Goal: Task Accomplishment & Management: Complete application form

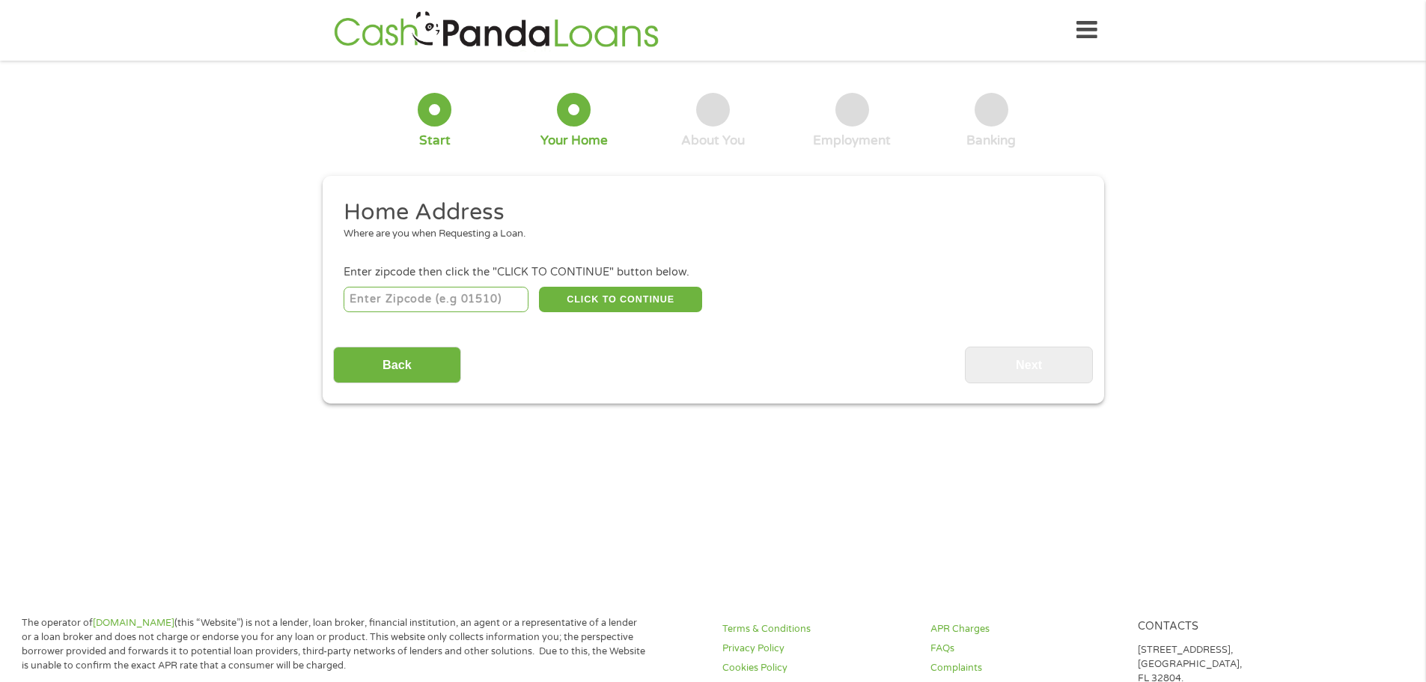
click at [463, 305] on input "number" at bounding box center [436, 299] width 185 height 25
type input "78834"
click at [596, 305] on button "CLICK TO CONTINUE" at bounding box center [620, 299] width 163 height 25
type input "78834"
type input "[GEOGRAPHIC_DATA]"
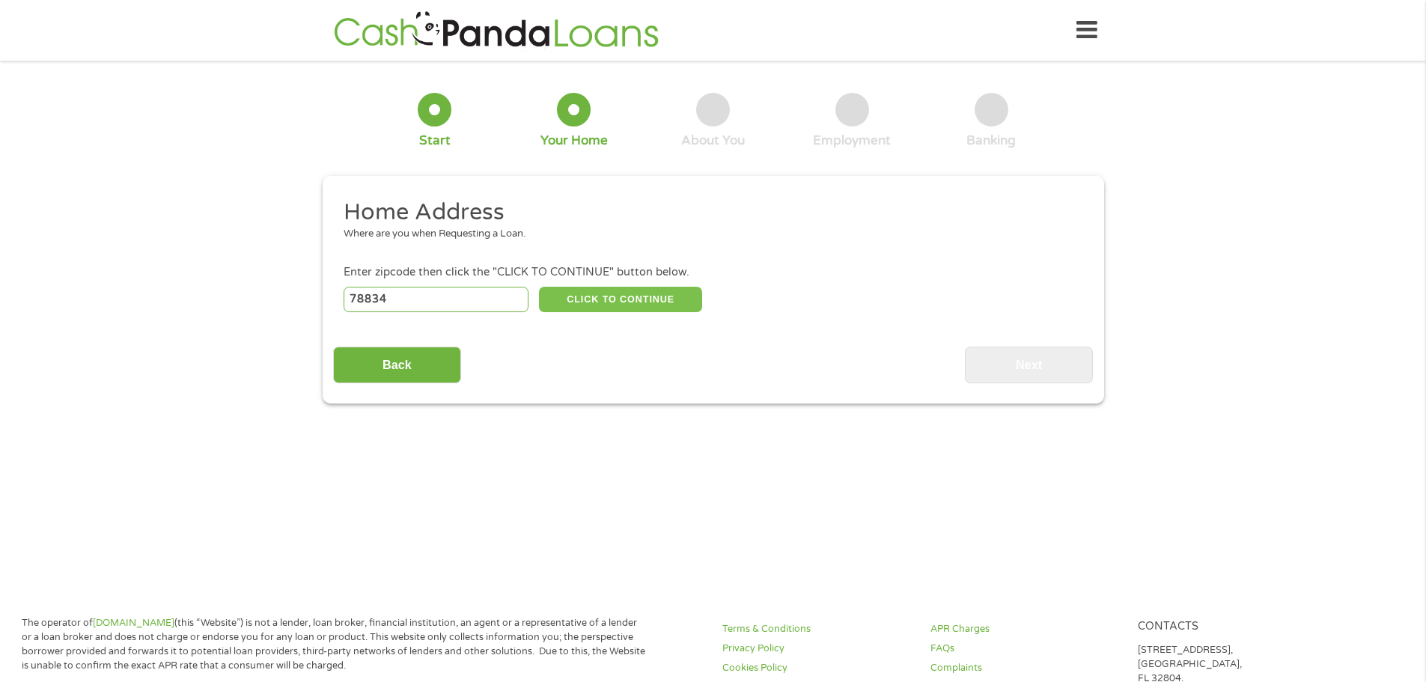
select select "[US_STATE]"
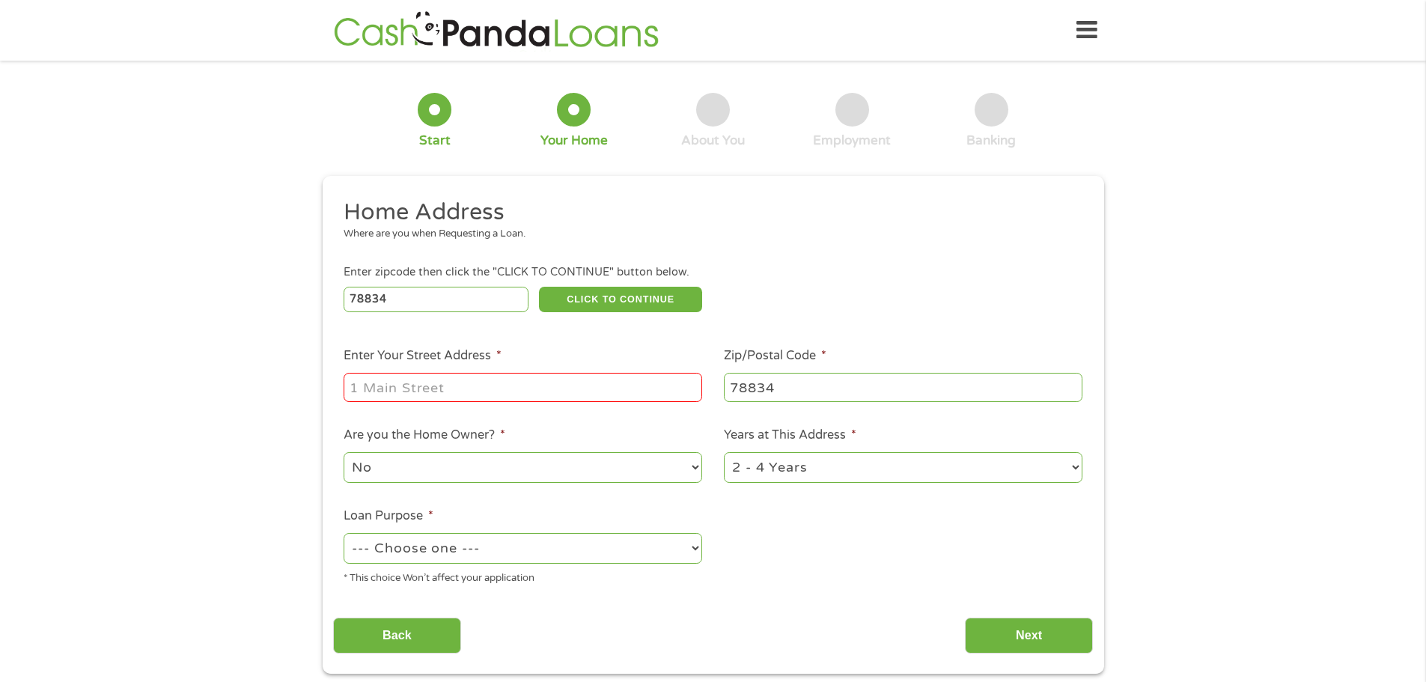
click at [519, 394] on input "Enter Your Street Address *" at bounding box center [523, 387] width 359 height 28
type input "[STREET_ADDRESS]"
click at [644, 464] on select "No Yes" at bounding box center [523, 467] width 359 height 31
select select "yes"
click at [344, 452] on select "No Yes" at bounding box center [523, 467] width 359 height 31
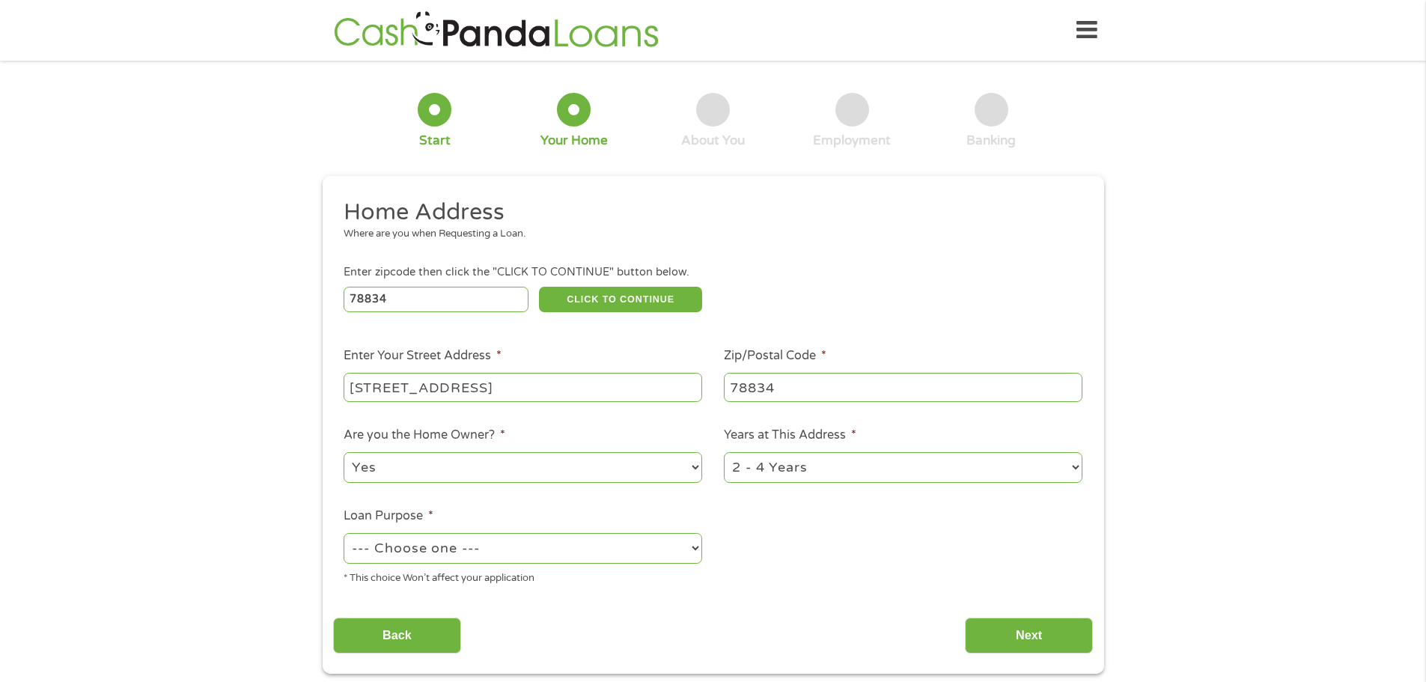
click at [848, 475] on select "1 Year or less 1 - 2 Years 2 - 4 Years Over 4 Years" at bounding box center [903, 467] width 359 height 31
select select "60months"
click at [724, 452] on select "1 Year or less 1 - 2 Years 2 - 4 Years Over 4 Years" at bounding box center [903, 467] width 359 height 31
click at [563, 534] on select "--- Choose one --- Pay Bills Debt Consolidation Home Improvement Major Purchase…" at bounding box center [523, 548] width 359 height 31
select select "shorttermcash"
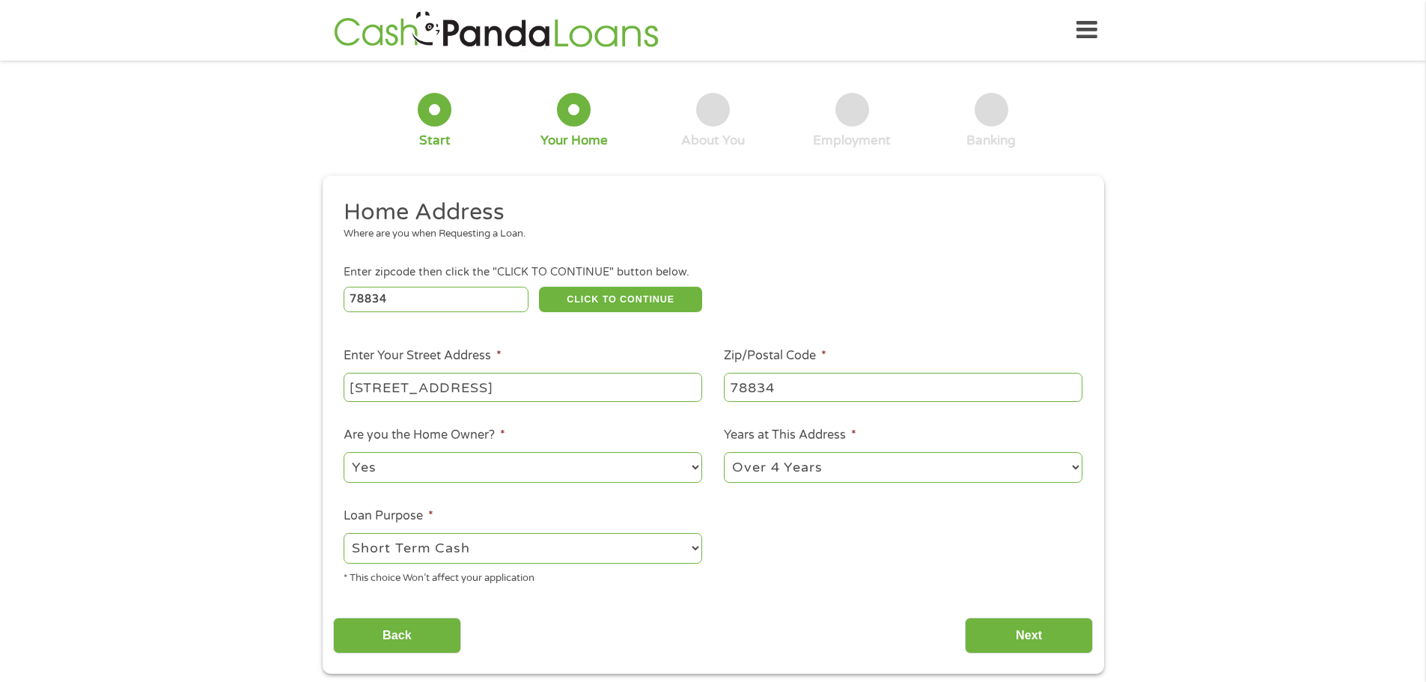
click at [344, 533] on select "--- Choose one --- Pay Bills Debt Consolidation Home Improvement Major Purchase…" at bounding box center [523, 548] width 359 height 31
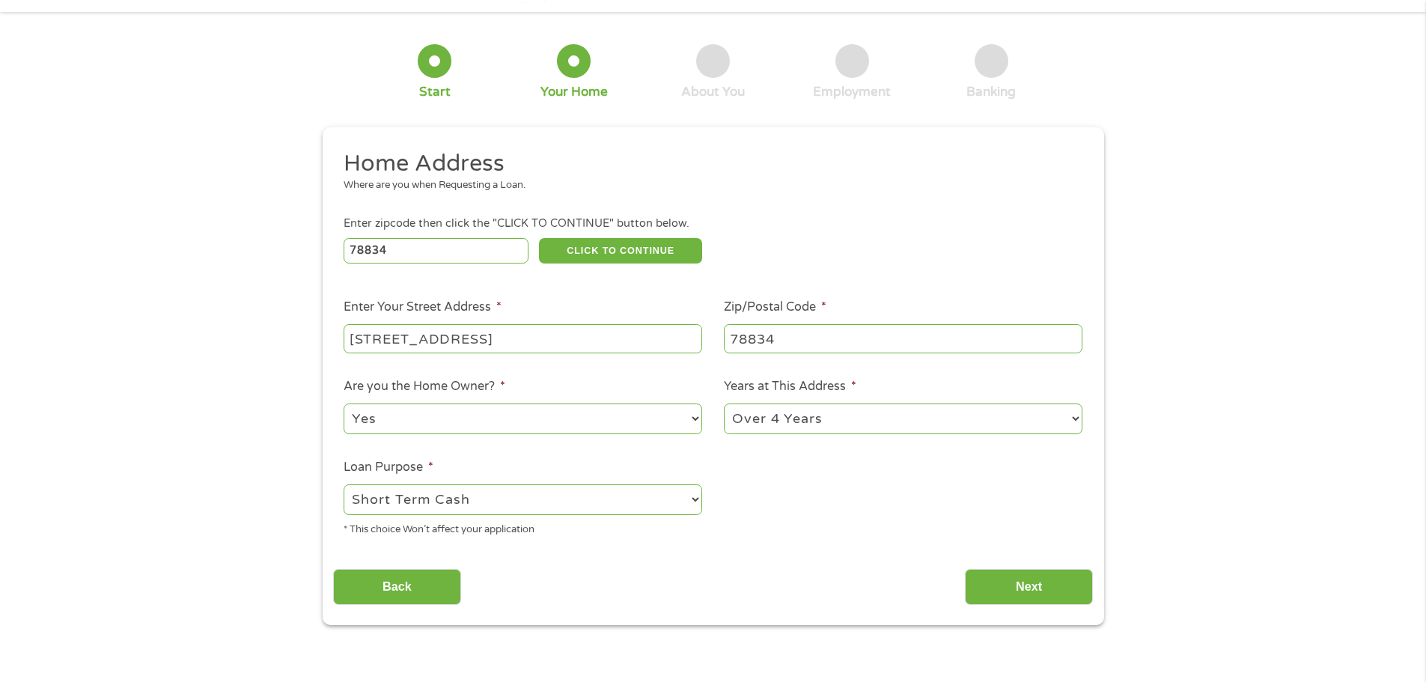
scroll to position [75, 0]
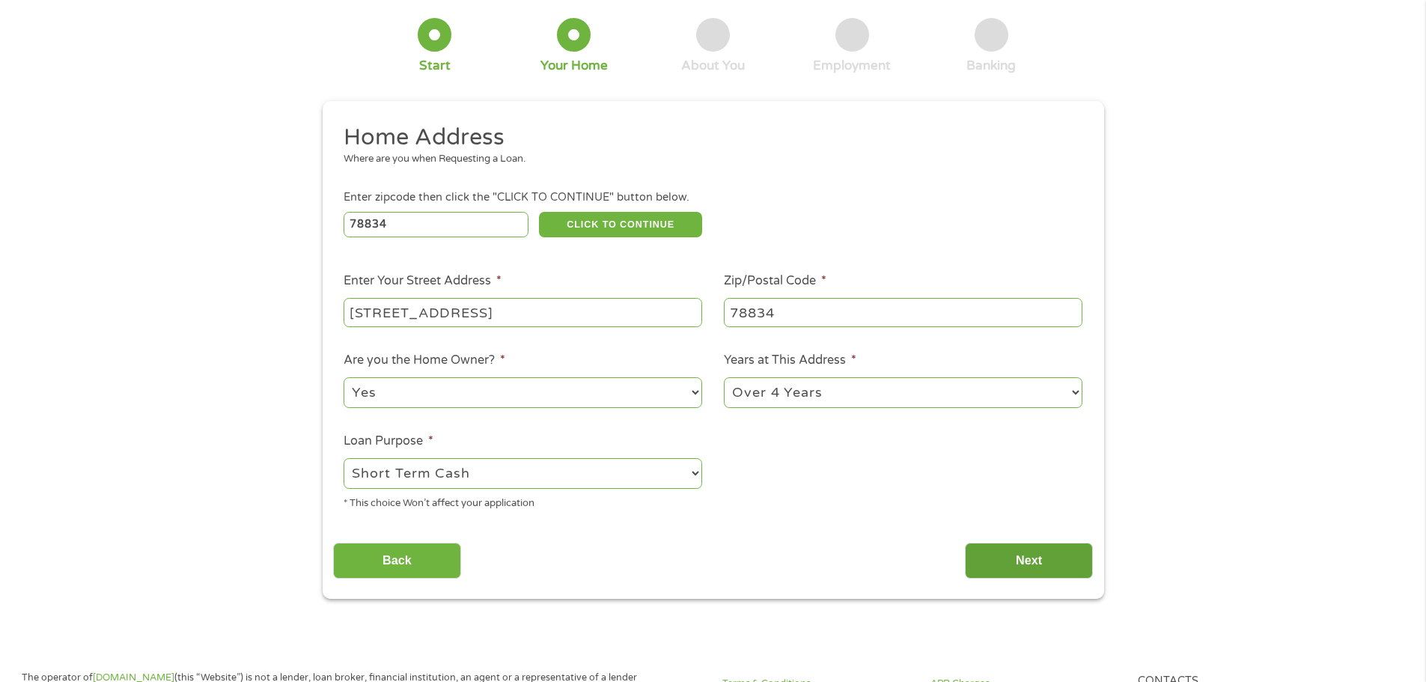
click at [1049, 556] on input "Next" at bounding box center [1029, 561] width 128 height 37
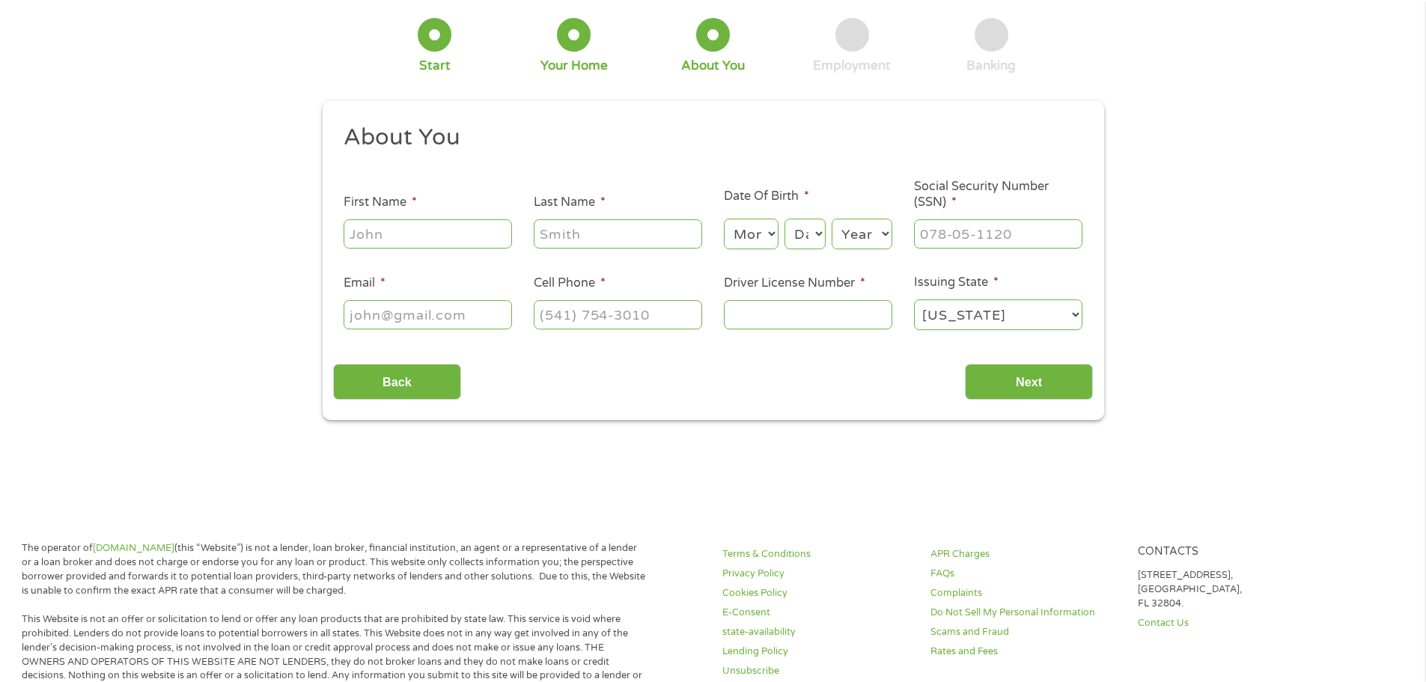
scroll to position [0, 0]
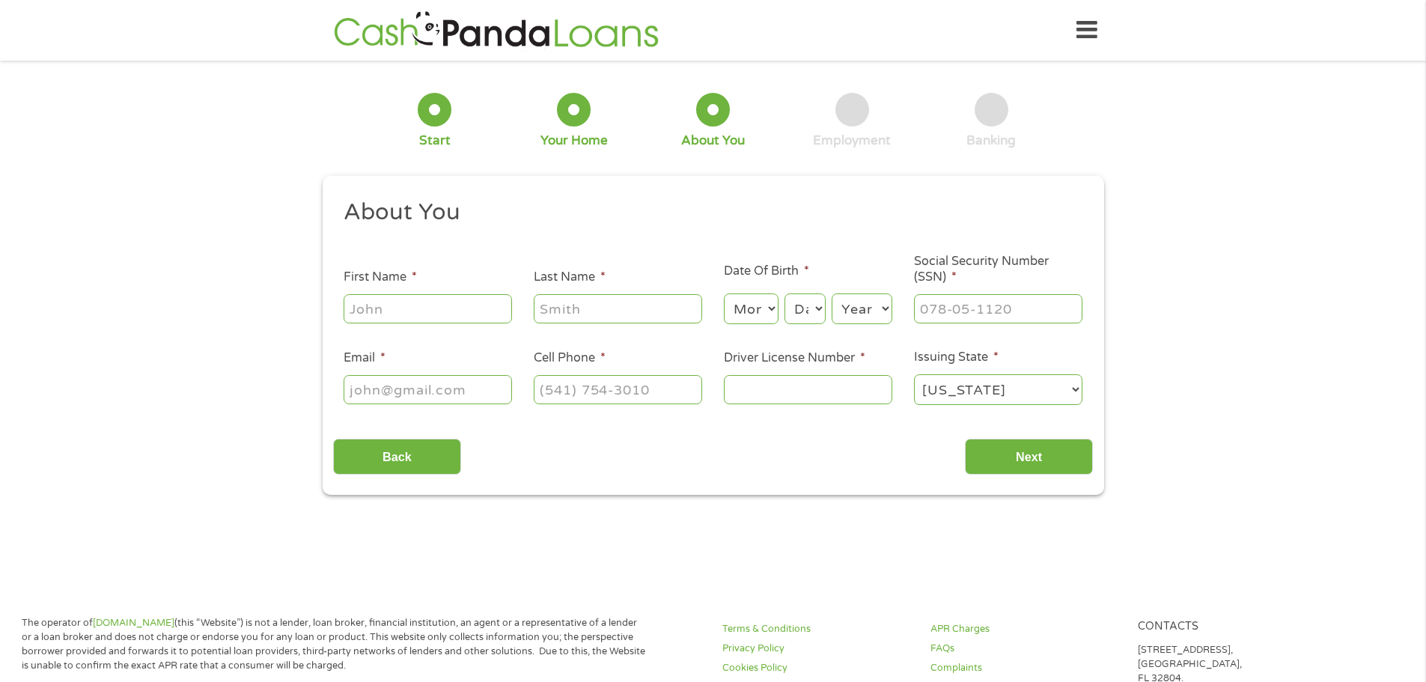
click at [427, 300] on input "First Name *" at bounding box center [428, 308] width 168 height 28
type input "[PERSON_NAME]"
select select "11"
click at [812, 313] on select "Day 1 2 3 4 5 6 7 8 9 10 11 12 13 14 15 16 17 18 19 20 21 22 23 24 25 26 27 28 …" at bounding box center [804, 308] width 40 height 31
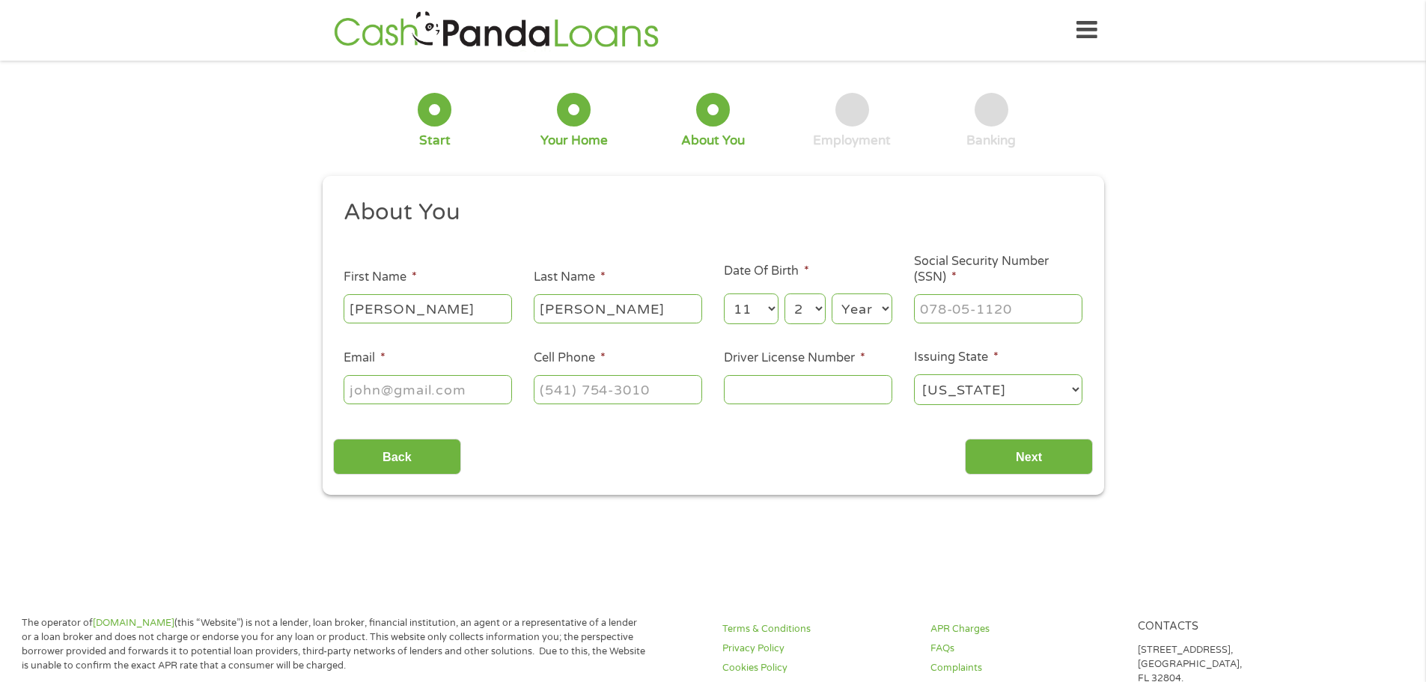
select select "9"
click at [784, 293] on select "Day 1 2 3 4 5 6 7 8 9 10 11 12 13 14 15 16 17 18 19 20 21 22 23 24 25 26 27 28 …" at bounding box center [804, 308] width 40 height 31
click at [846, 310] on select "Year [DATE] 2006 2005 2004 2003 2002 2001 2000 1999 1998 1997 1996 1995 1994 19…" at bounding box center [862, 308] width 61 height 31
select select "1987"
click at [832, 293] on select "Year [DATE] 2006 2005 2004 2003 2002 2001 2000 1999 1998 1997 1996 1995 1994 19…" at bounding box center [862, 308] width 61 height 31
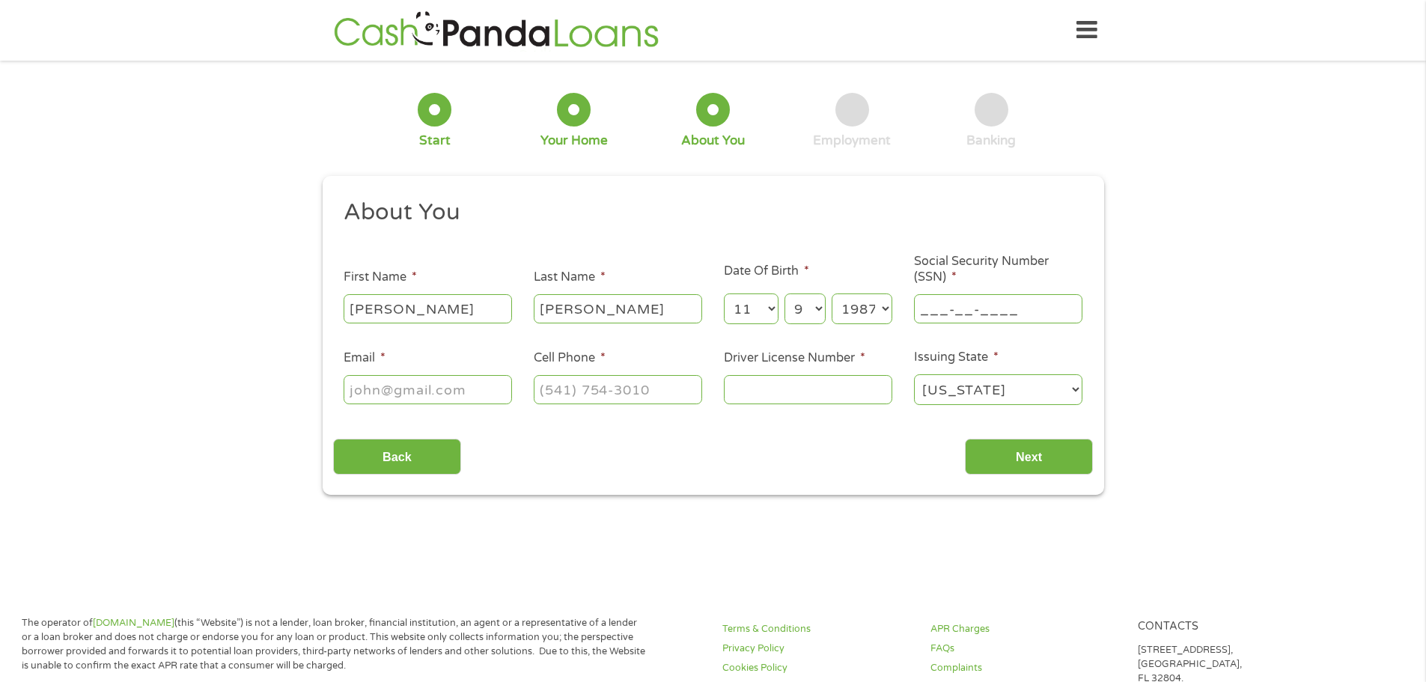
click at [923, 309] on input "___-__-____" at bounding box center [998, 308] width 168 height 28
type input "459-99-8759"
click at [367, 384] on input "Email *" at bounding box center [428, 389] width 168 height 28
type input "[EMAIL_ADDRESS][DOMAIN_NAME]"
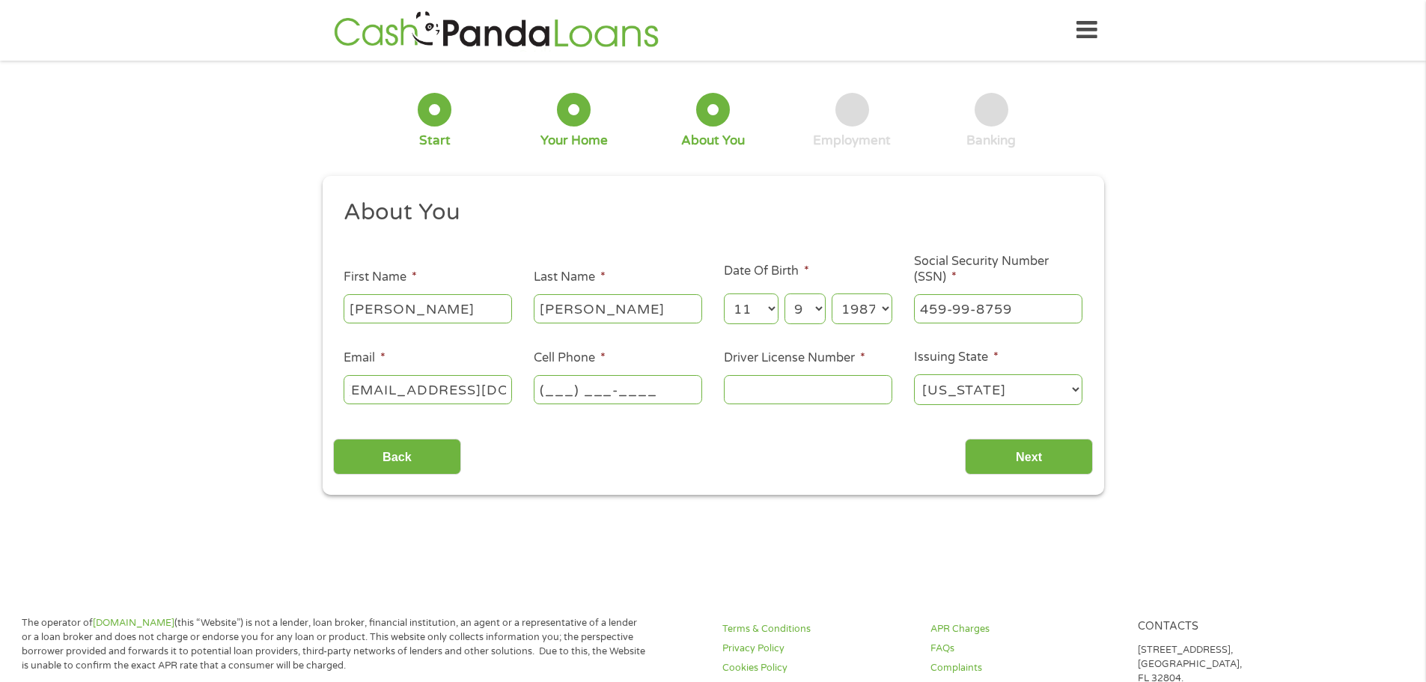
scroll to position [0, 0]
type input "[PHONE_NUMBER]"
click at [806, 386] on input "Driver License Number *" at bounding box center [808, 389] width 168 height 28
type input "01021533"
click at [1059, 466] on input "Next" at bounding box center [1029, 457] width 128 height 37
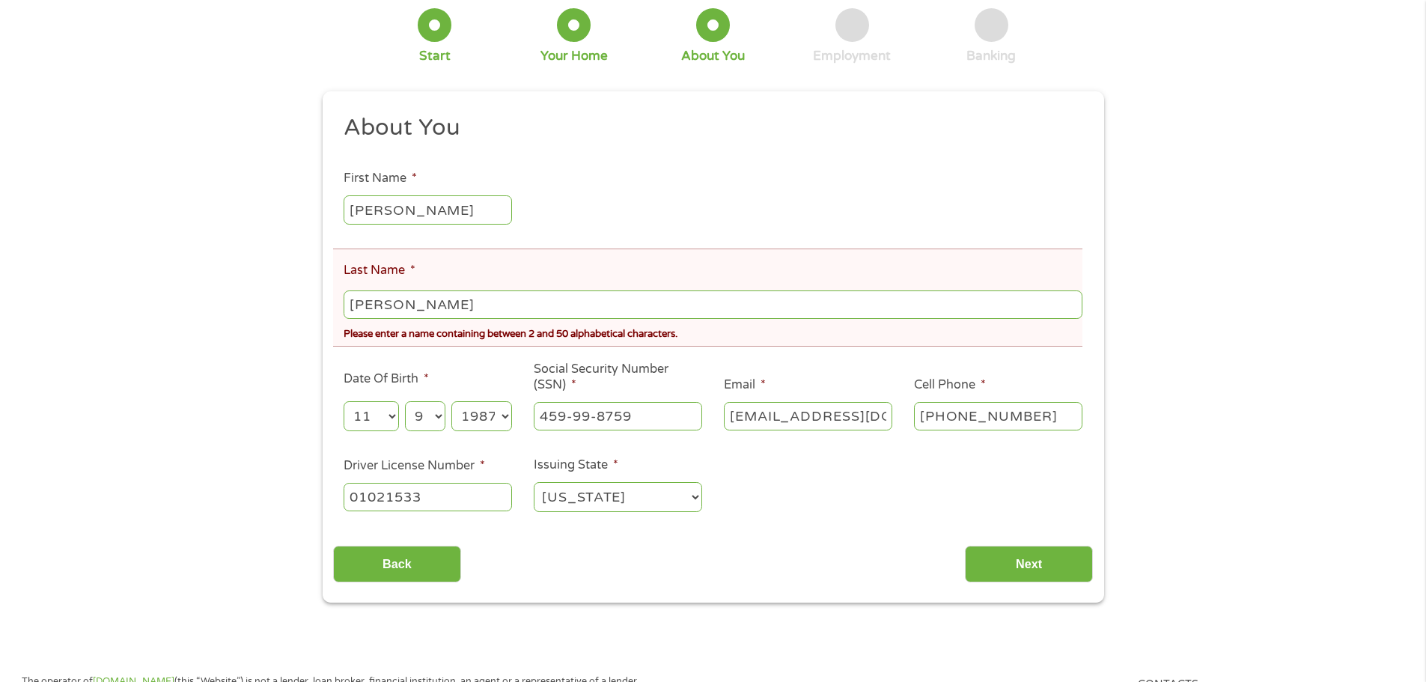
scroll to position [150, 0]
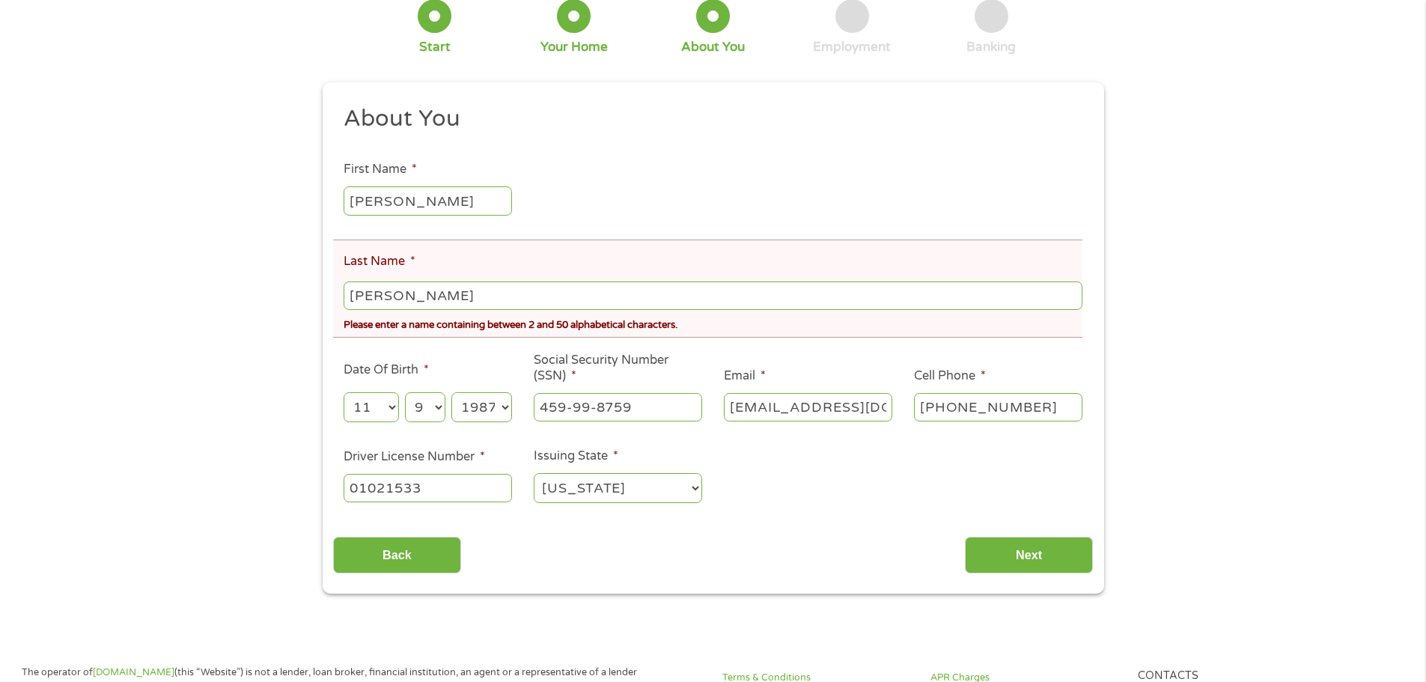
click at [431, 293] on input "[PERSON_NAME]" at bounding box center [713, 295] width 738 height 28
type input "[PERSON_NAME]"
click at [1031, 559] on input "Next" at bounding box center [1029, 555] width 128 height 37
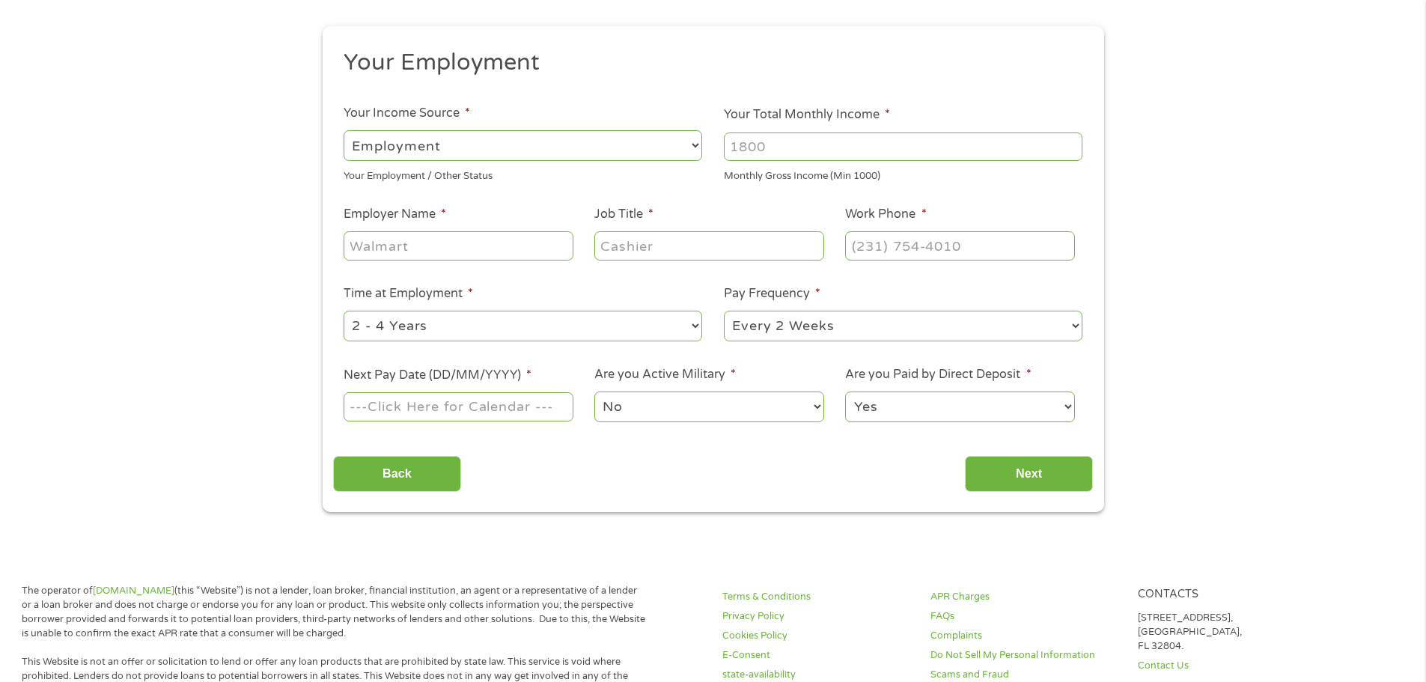
scroll to position [0, 0]
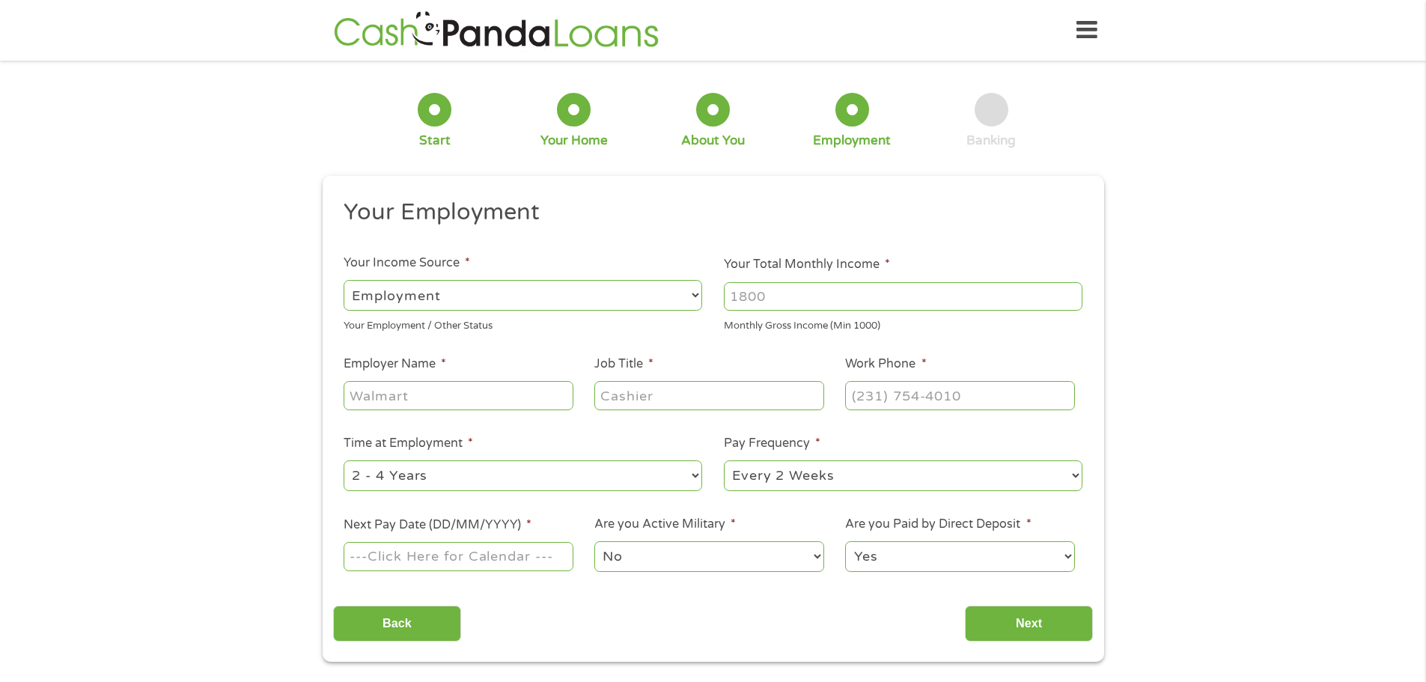
click at [590, 308] on select "--- Choose one --- Employment [DEMOGRAPHIC_DATA] Benefits" at bounding box center [523, 295] width 359 height 31
click at [344, 280] on select "--- Choose one --- Employment [DEMOGRAPHIC_DATA] Benefits" at bounding box center [523, 295] width 359 height 31
click at [512, 291] on select "--- Choose one --- Employment [DEMOGRAPHIC_DATA] Benefits" at bounding box center [523, 295] width 359 height 31
click at [751, 300] on input "Your Total Monthly Income *" at bounding box center [903, 296] width 359 height 28
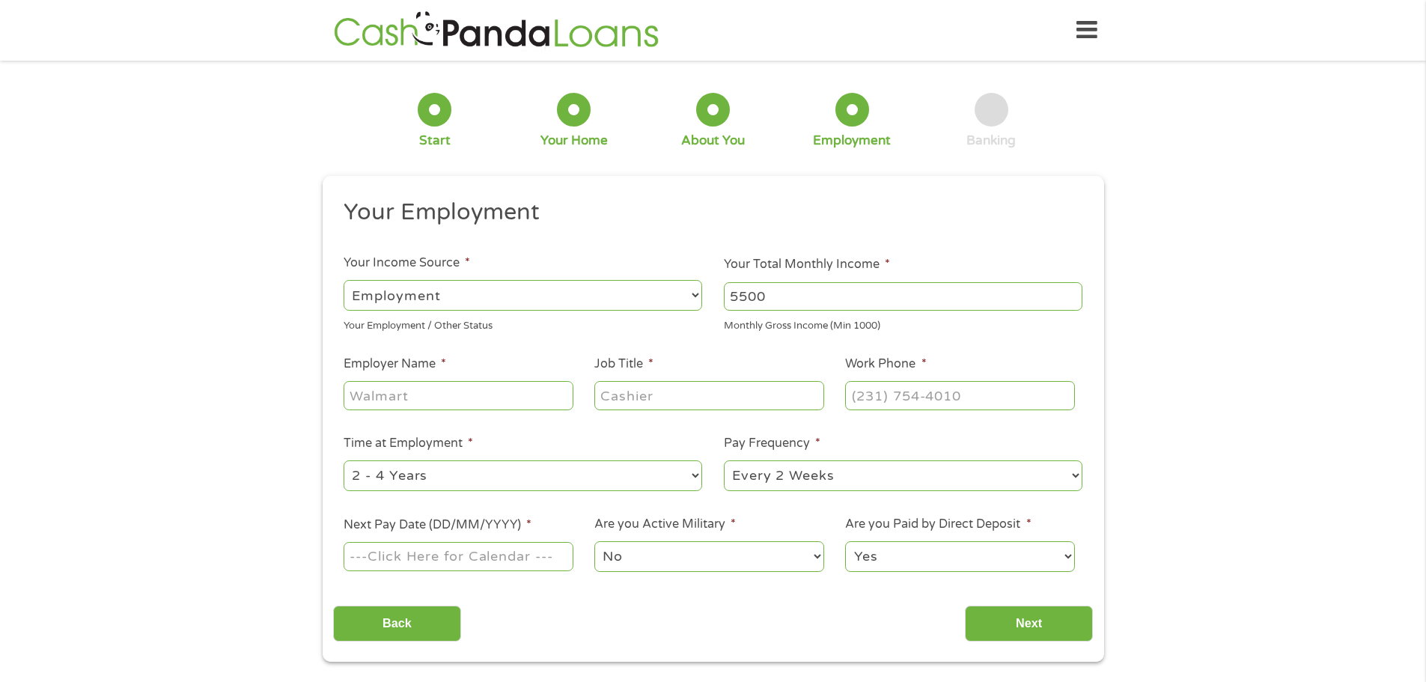
type input "5500"
click at [417, 403] on input "Employer Name *" at bounding box center [458, 395] width 229 height 28
type input "Western Midstream"
type input "Sr Process Safety Coordinator"
type input "(___) ___-____"
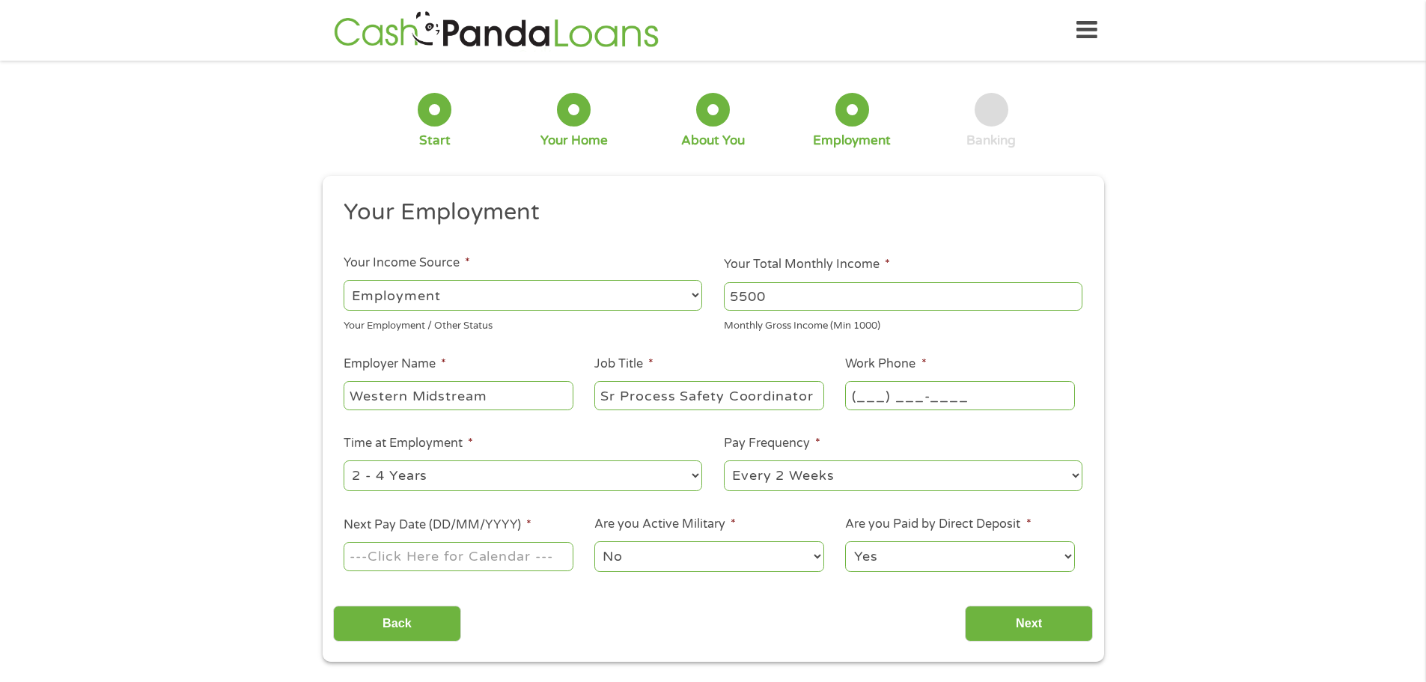
click at [857, 398] on input "(___) ___-____" at bounding box center [959, 395] width 229 height 28
type input "(832) ___-____"
type input "(___) ___-____"
type input "(832) 636-____"
type input "(___) ___-____"
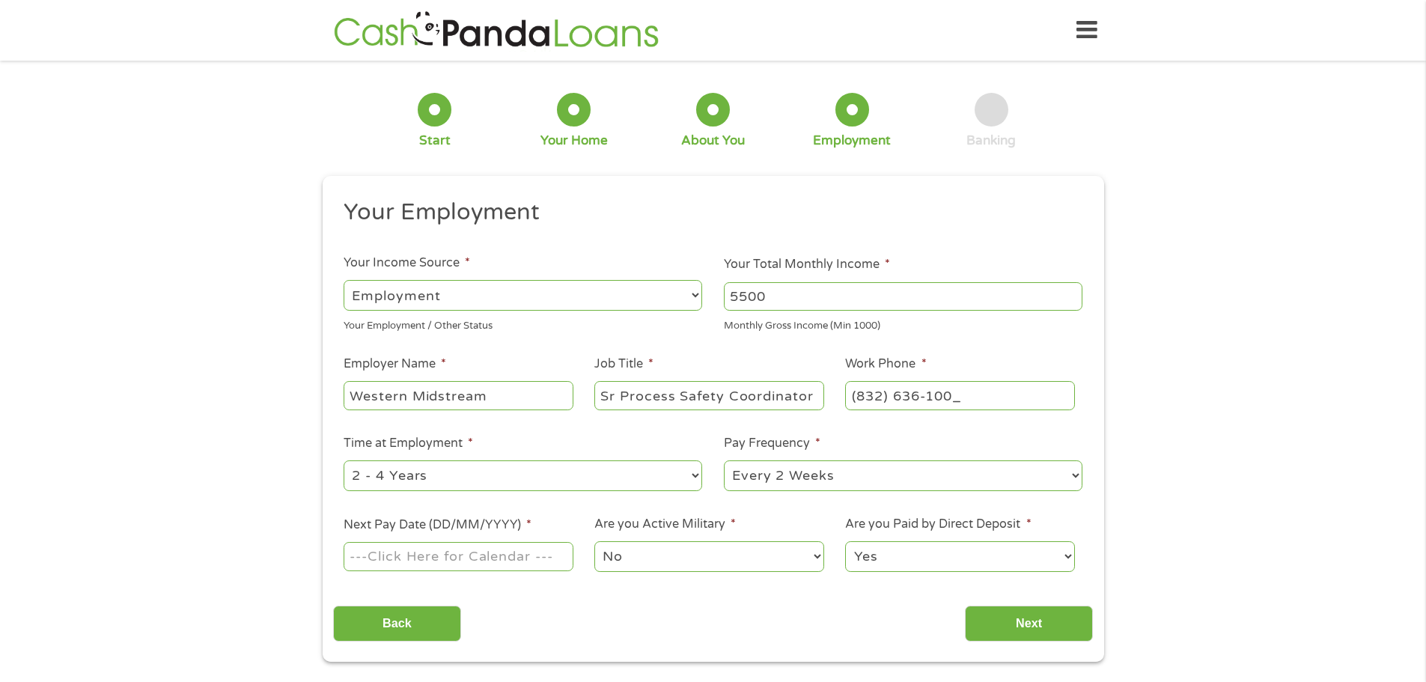
type input "[PHONE_NUMBER]"
click at [454, 481] on select "--- Choose one --- 1 Year or less 1 - 2 Years 2 - 4 Years Over 4 Years" at bounding box center [523, 475] width 359 height 31
click at [466, 473] on select "--- Choose one --- 1 Year or less 1 - 2 Years 2 - 4 Years Over 4 Years" at bounding box center [523, 475] width 359 height 31
select select "60months"
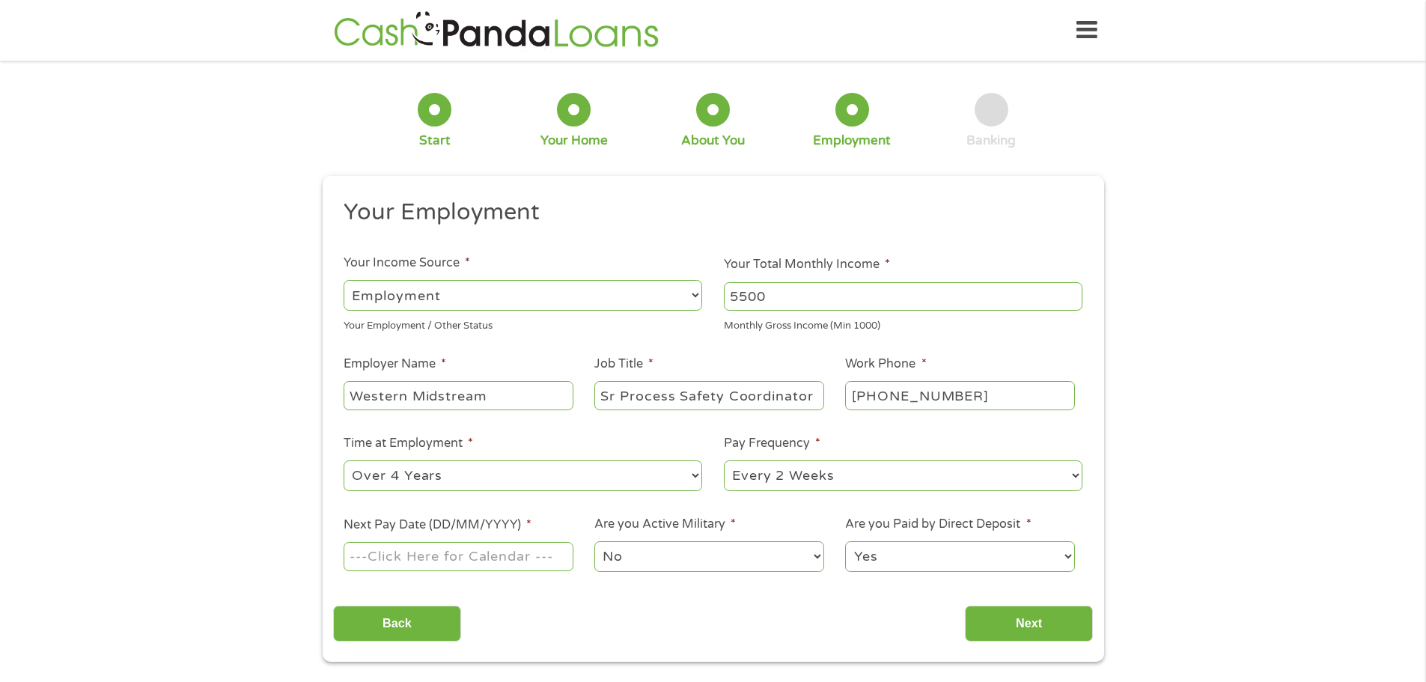
click at [344, 460] on select "--- Choose one --- 1 Year or less 1 - 2 Years 2 - 4 Years Over 4 Years" at bounding box center [523, 475] width 359 height 31
click at [787, 477] on select "--- Choose one --- Every 2 Weeks Every Week Monthly Semi-Monthly" at bounding box center [903, 475] width 359 height 31
click at [364, 558] on input "Next Pay Date (DD/MM/YYYY) *" at bounding box center [458, 556] width 229 height 28
type input "[DATE]"
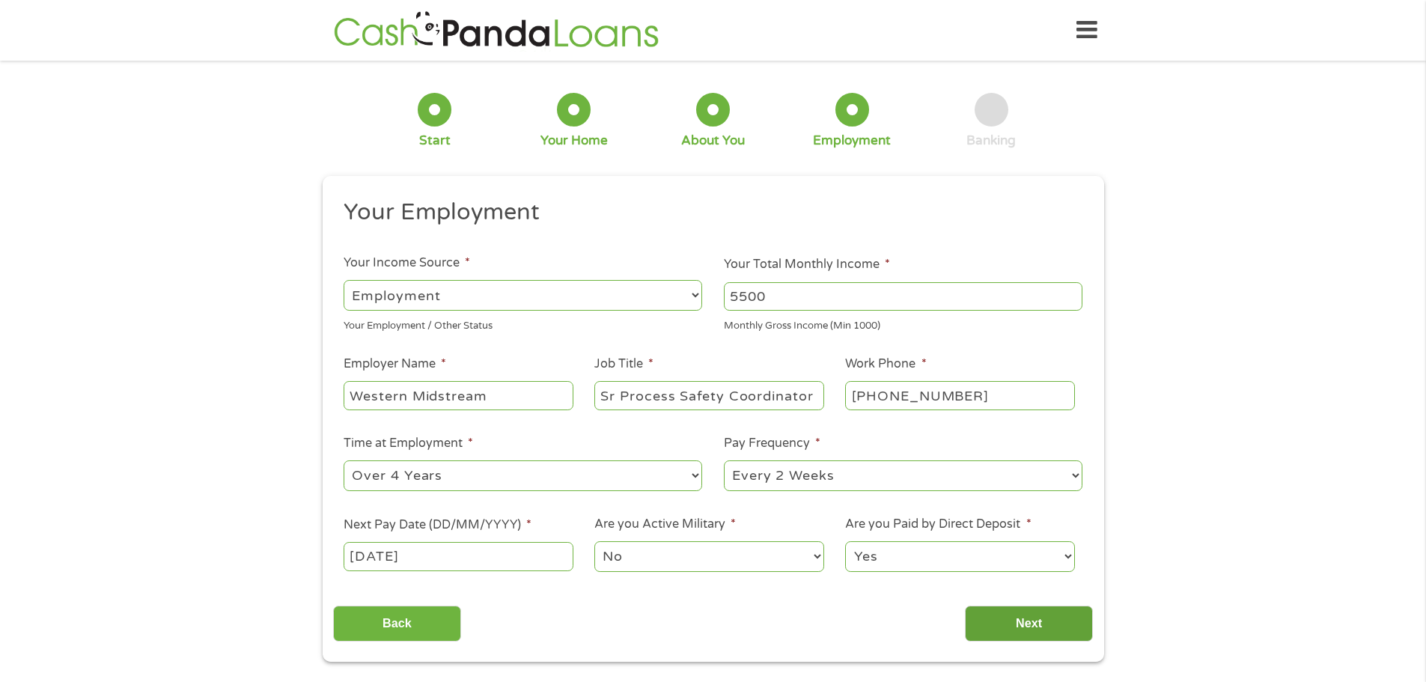
click at [1042, 627] on input "Next" at bounding box center [1029, 624] width 128 height 37
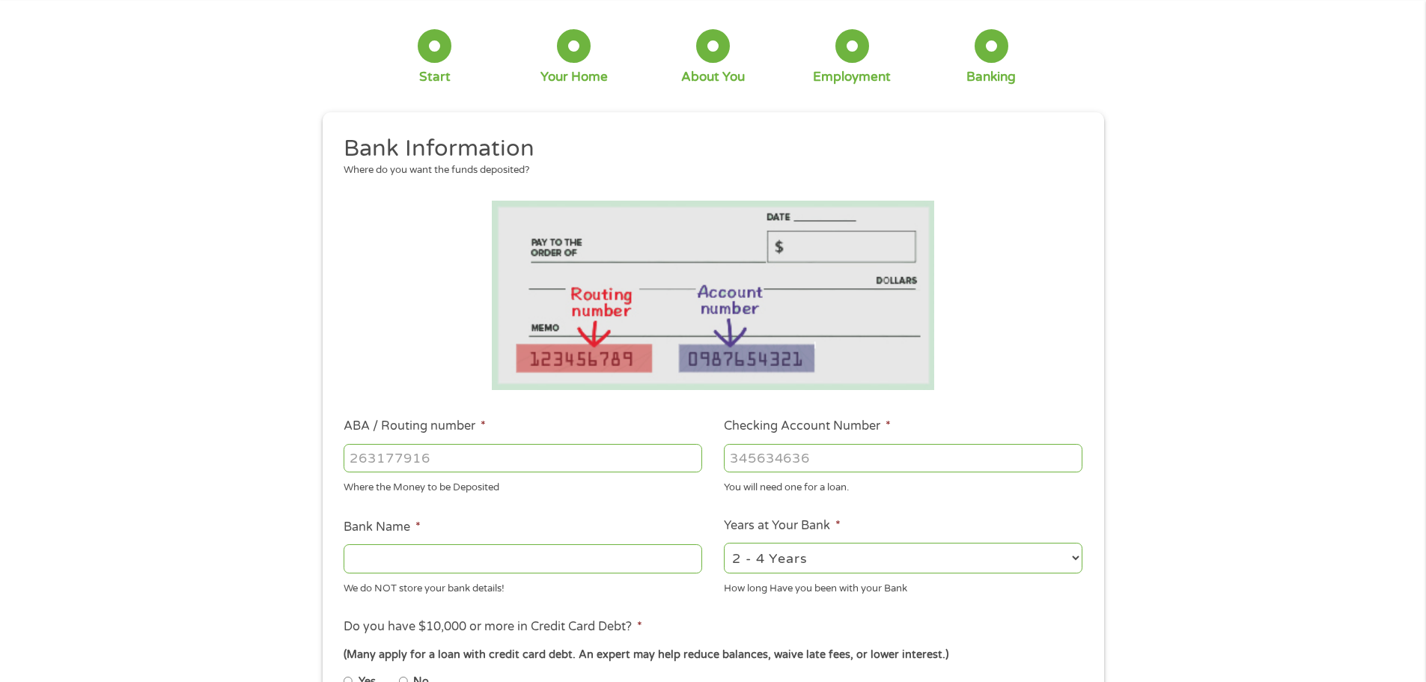
scroll to position [150, 0]
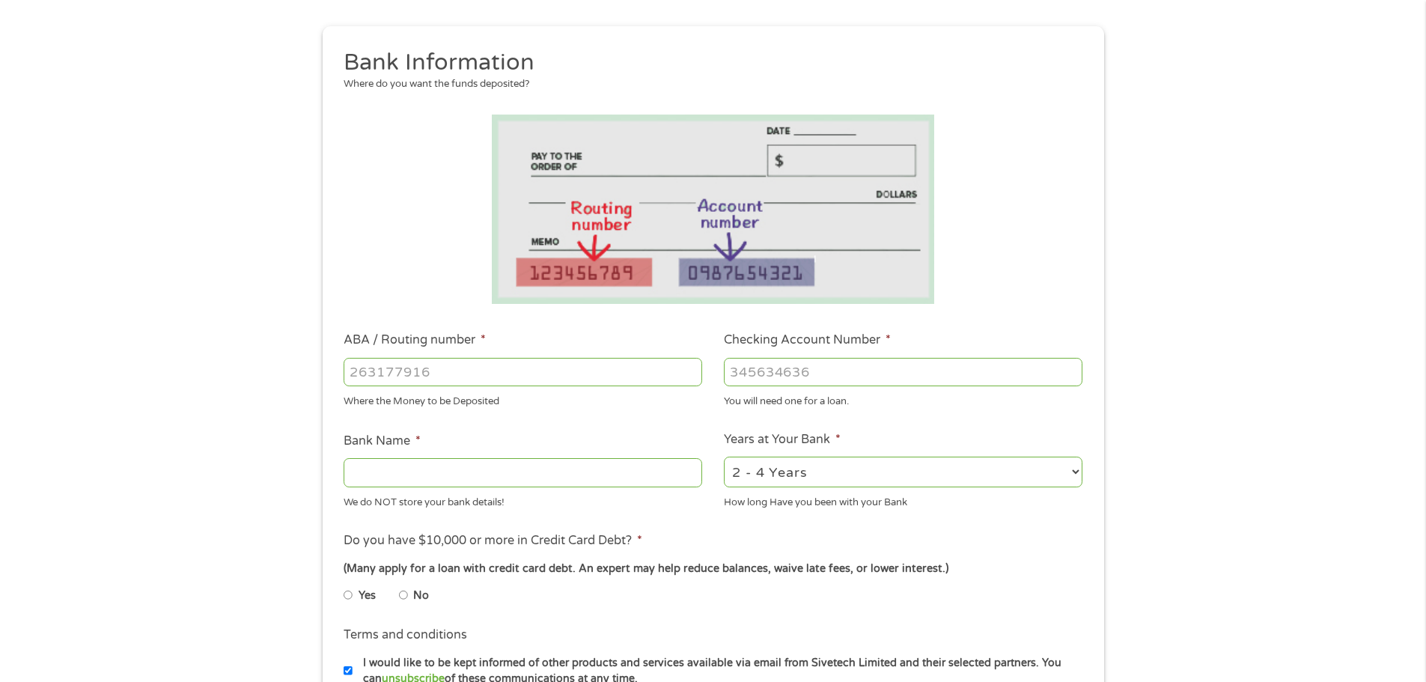
click at [428, 378] on input "ABA / Routing number *" at bounding box center [523, 372] width 359 height 28
type input "114902405"
type input "FIRST STATE BANK"
type input "114902405"
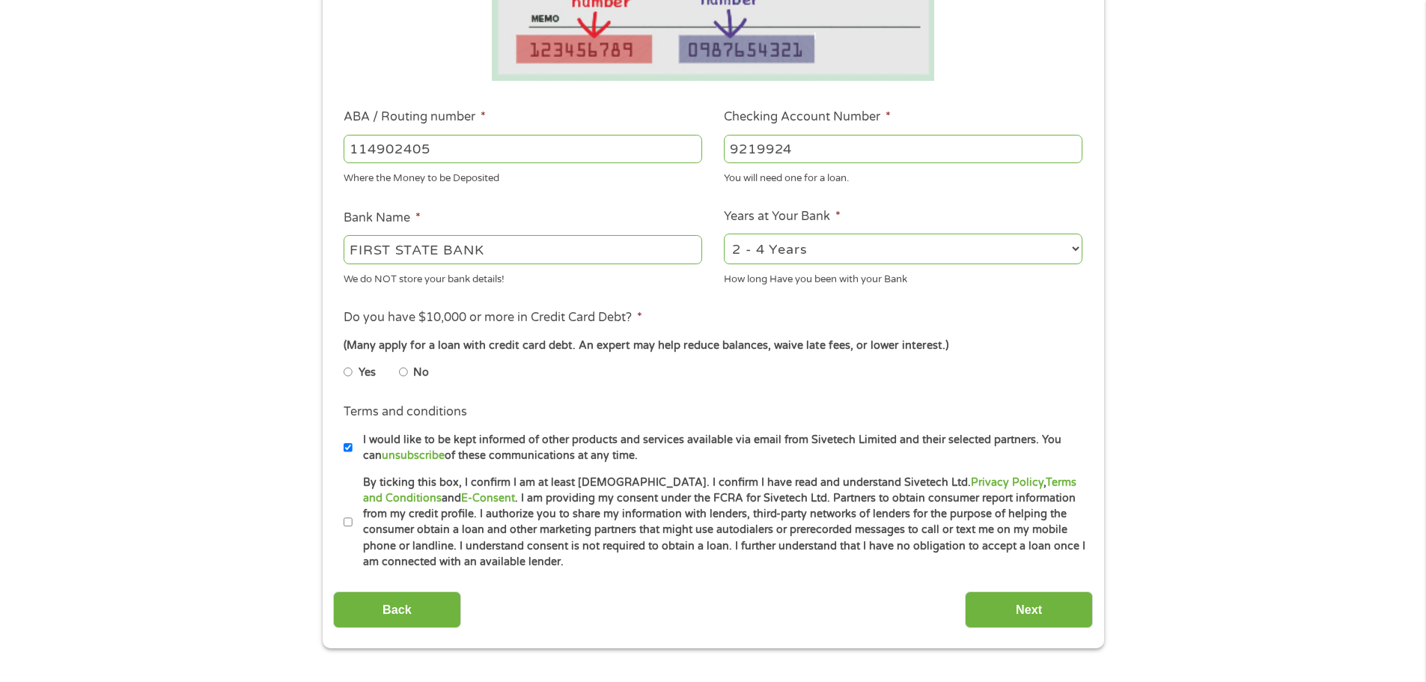
scroll to position [374, 0]
type input "9219924"
click at [781, 251] on select "2 - 4 Years 6 - 12 Months 1 - 2 Years Over 4 Years" at bounding box center [903, 247] width 359 height 31
select select "60months"
click at [724, 232] on select "2 - 4 Years 6 - 12 Months 1 - 2 Years Over 4 Years" at bounding box center [903, 247] width 359 height 31
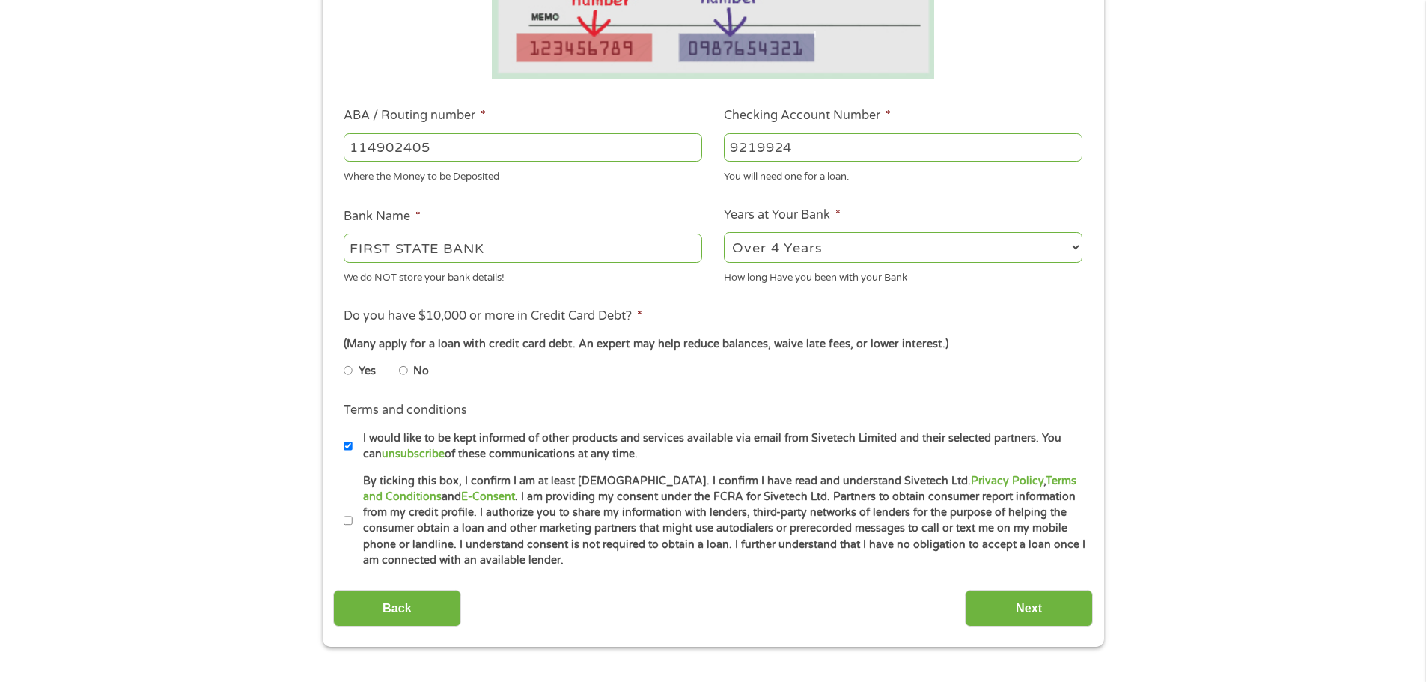
click at [349, 370] on input "Yes" at bounding box center [348, 371] width 9 height 24
radio input "true"
click at [1040, 611] on input "Next" at bounding box center [1029, 608] width 128 height 37
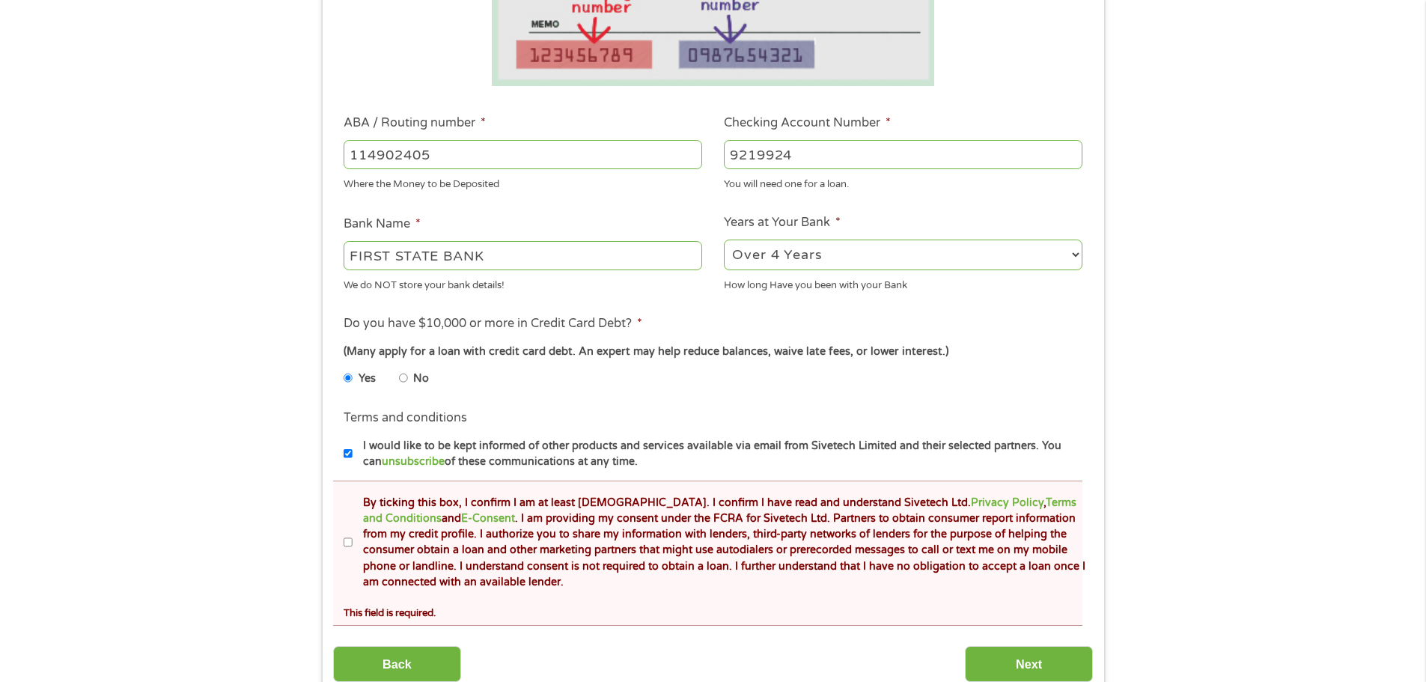
scroll to position [449, 0]
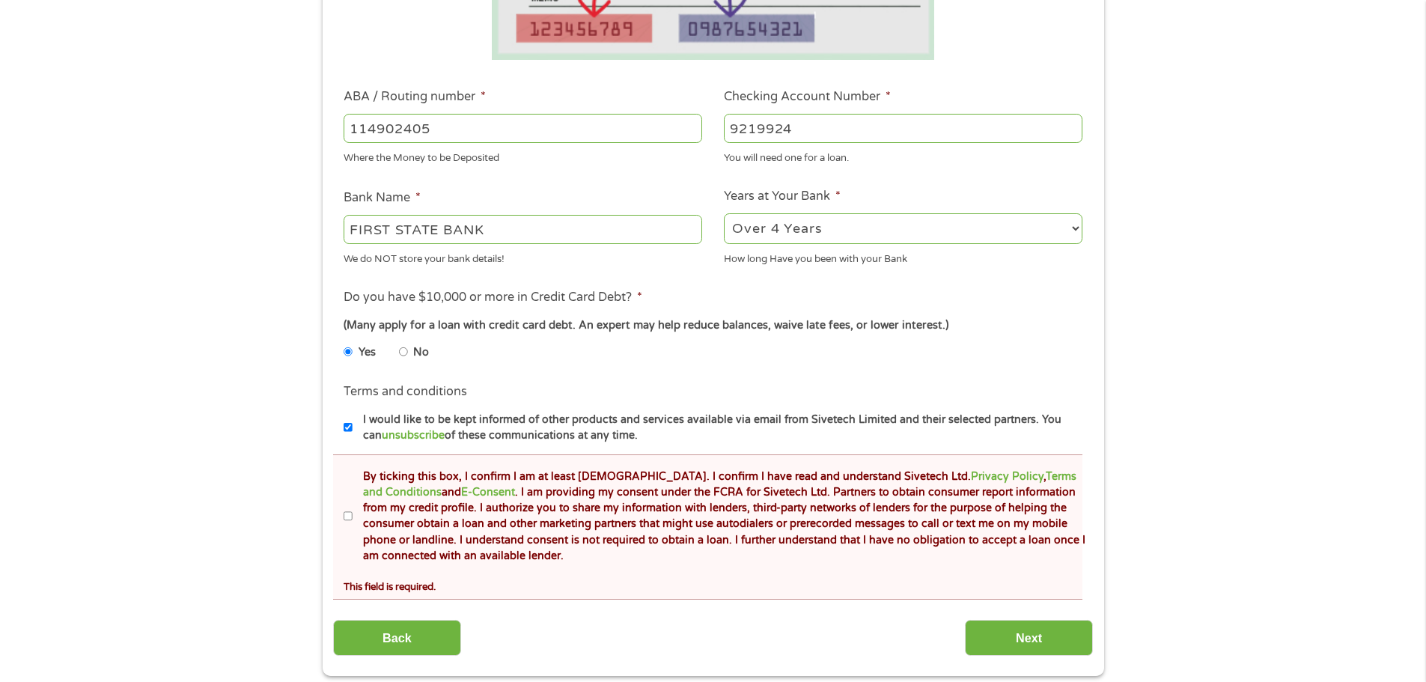
click at [346, 515] on input "By ticking this box, I confirm I am at least [DEMOGRAPHIC_DATA]. I confirm I ha…" at bounding box center [348, 516] width 9 height 24
checkbox input "true"
click at [1046, 636] on input "Next" at bounding box center [1029, 638] width 128 height 37
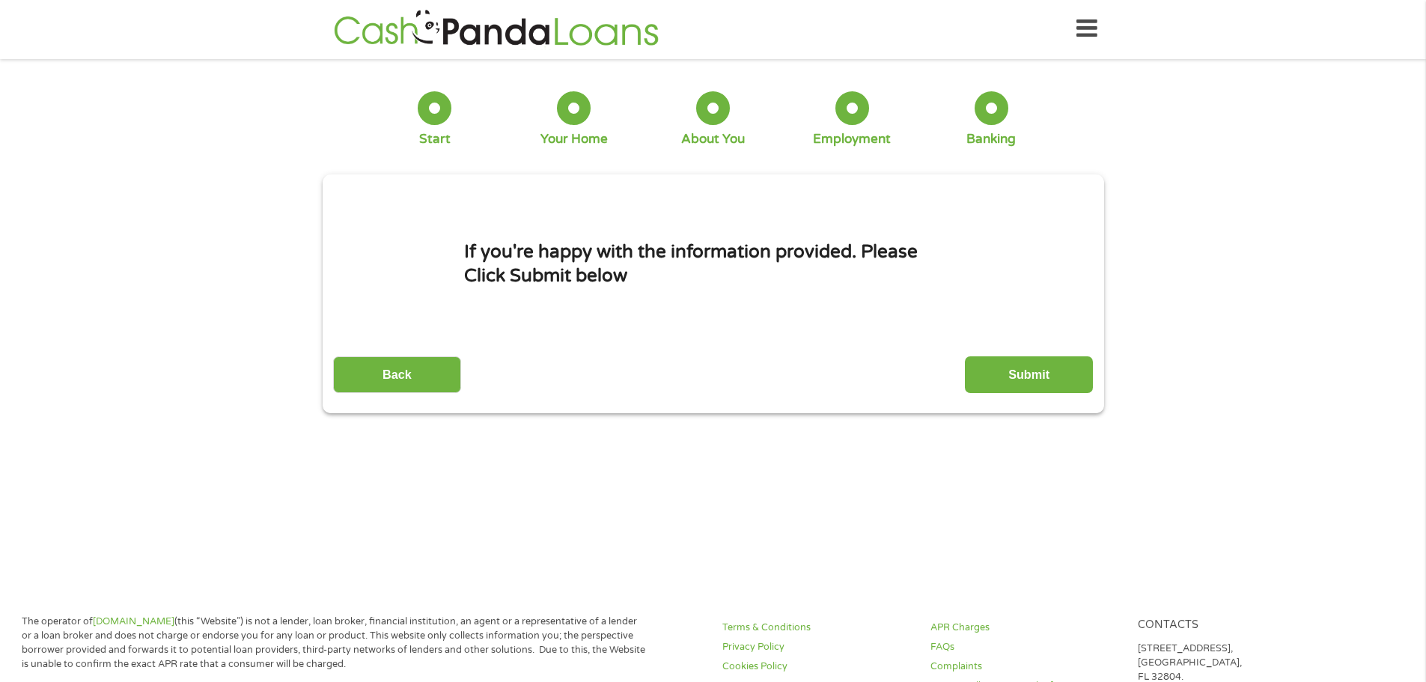
scroll to position [0, 0]
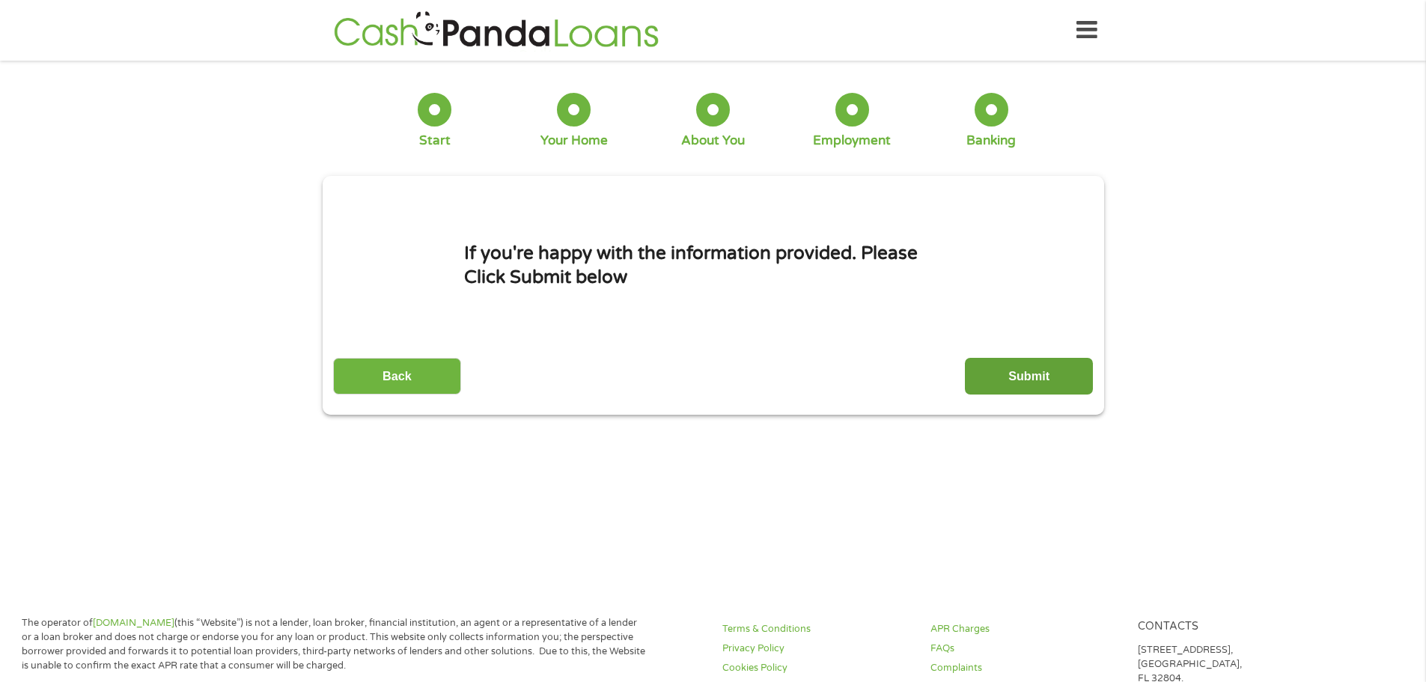
click at [1055, 376] on input "Submit" at bounding box center [1029, 376] width 128 height 37
